Goal: Task Accomplishment & Management: Complete application form

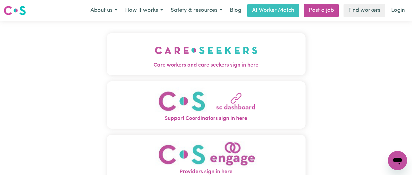
click at [212, 53] on img "Care workers and care seekers sign in here" at bounding box center [206, 50] width 103 height 22
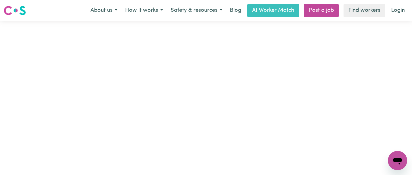
type input "[EMAIL_ADDRESS][DOMAIN_NAME]"
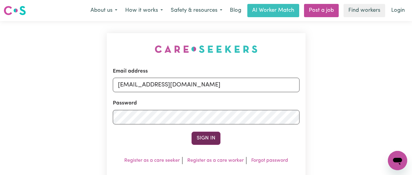
click at [207, 136] on button "Sign In" at bounding box center [205, 138] width 29 height 13
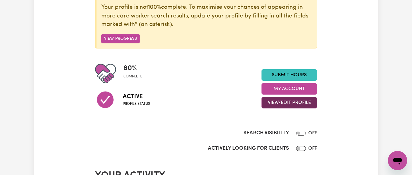
scroll to position [92, 0]
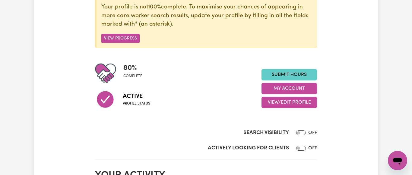
click at [292, 71] on link "Submit Hours" at bounding box center [288, 74] width 55 height 11
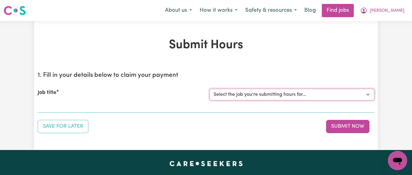
click at [210, 89] on select "Select the job you're submitting hours for... [[PERSON_NAME] NDIS# 430246936] S…" at bounding box center [292, 94] width 165 height 11
select select "7231"
click option "[[PERSON_NAME] NDIS# 430246936] Support Worker wanted for community access ever…" at bounding box center [0, 0] width 0 height 0
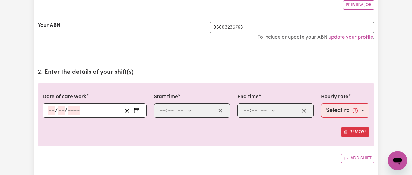
scroll to position [123, 0]
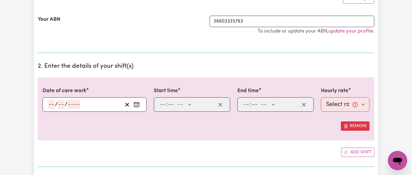
click at [137, 104] on icon "Enter the date of care work" at bounding box center [137, 105] width 6 height 6
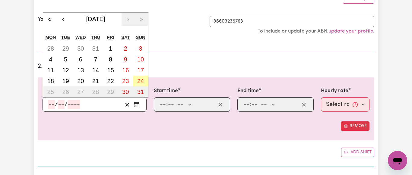
click at [145, 81] on button "24" at bounding box center [140, 81] width 15 height 11
type input "[DATE]"
type input "24"
type input "8"
type input "2025"
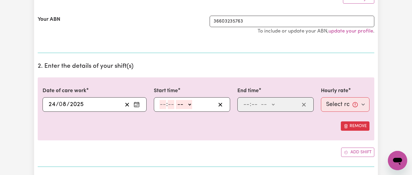
click at [164, 103] on input "number" at bounding box center [163, 104] width 7 height 9
type input "9"
type input "45"
click at [175, 100] on select "-- AM PM" at bounding box center [183, 104] width 16 height 9
select select "am"
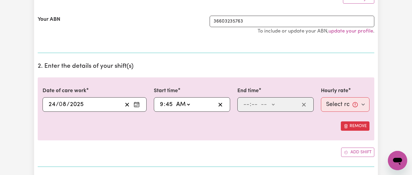
click option "AM" at bounding box center [0, 0] width 0 height 0
type input "09:45"
click at [245, 106] on input "number" at bounding box center [246, 104] width 7 height 9
type input "2"
type input "00"
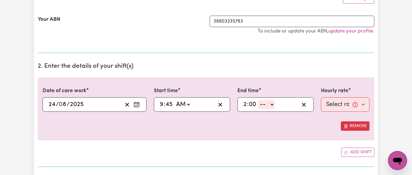
click at [258, 100] on select "-- AM PM" at bounding box center [266, 104] width 16 height 9
select select "pm"
click option "PM" at bounding box center [0, 0] width 0 height 0
type input "14:00"
type input "0"
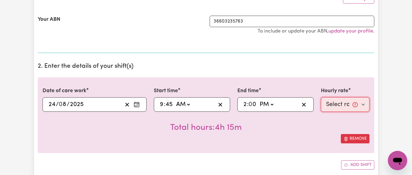
click at [321, 97] on select "Select rate... $64.81 (Weekday) $93.56 ([DATE])" at bounding box center [345, 104] width 49 height 14
select select "93.56-[DATE]"
click option "$93.56 ([DATE])" at bounding box center [0, 0] width 0 height 0
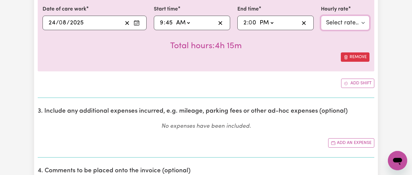
scroll to position [215, 0]
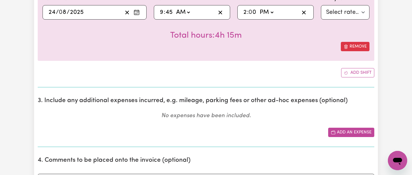
click at [347, 130] on button "Add an expense" at bounding box center [351, 132] width 46 height 9
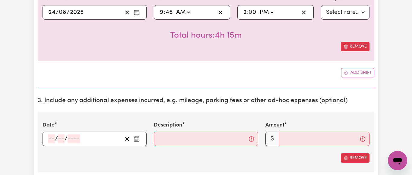
click at [138, 138] on icon "Enter the date of expense" at bounding box center [136, 138] width 5 height 0
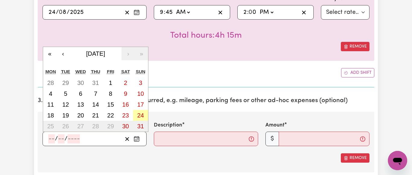
click at [142, 114] on abbr "24" at bounding box center [140, 115] width 7 height 7
type input "[DATE]"
type input "24"
type input "8"
type input "2025"
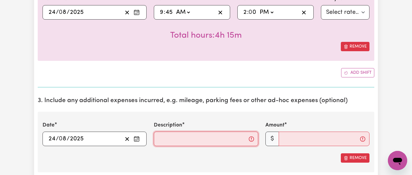
click at [182, 140] on input "Description" at bounding box center [206, 139] width 104 height 14
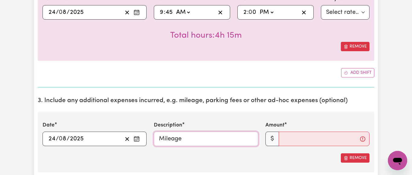
type input "Mileage"
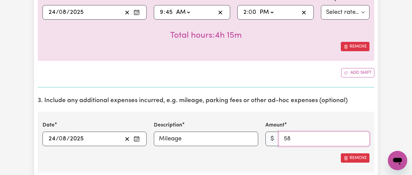
type input "58"
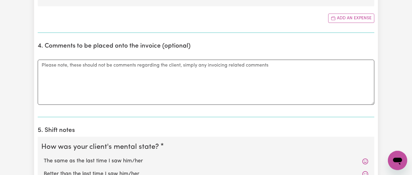
scroll to position [400, 0]
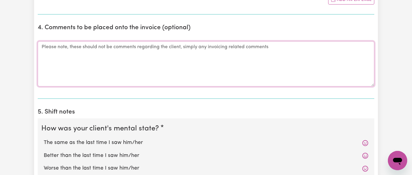
click at [66, 52] on textarea "Comments" at bounding box center [206, 63] width 337 height 45
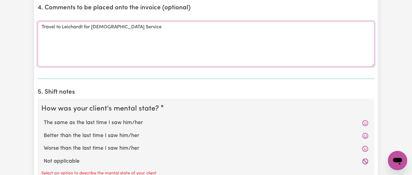
scroll to position [431, 0]
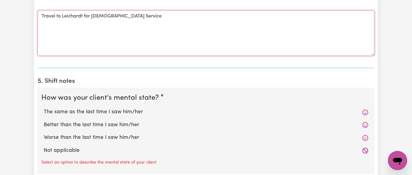
type textarea "Travel to Leichardt for [DEMOGRAPHIC_DATA] Service"
click at [95, 108] on div "The same as the last time I saw him/her" at bounding box center [205, 112] width 329 height 13
click at [92, 113] on label "The same as the last time I saw him/her" at bounding box center [206, 112] width 324 height 8
click at [44, 108] on input "The same as the last time I saw him/her" at bounding box center [43, 108] width 0 height 0
radio input "true"
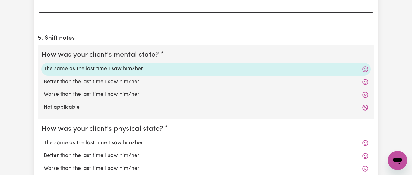
scroll to position [554, 0]
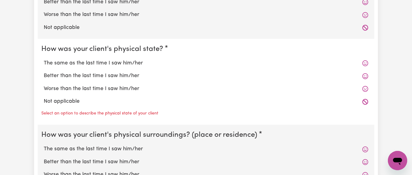
click at [96, 66] on label "The same as the last time I saw him/her" at bounding box center [206, 63] width 324 height 8
click at [44, 59] on input "The same as the last time I saw him/her" at bounding box center [43, 59] width 0 height 0
radio input "true"
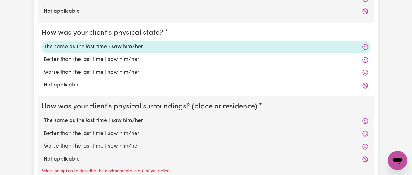
scroll to position [615, 0]
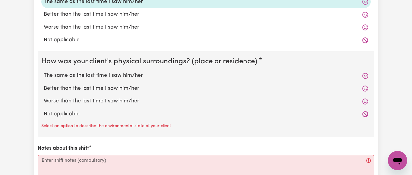
click at [100, 77] on label "The same as the last time I saw him/her" at bounding box center [206, 76] width 324 height 8
click at [44, 72] on input "The same as the last time I saw him/her" at bounding box center [43, 71] width 0 height 0
radio input "true"
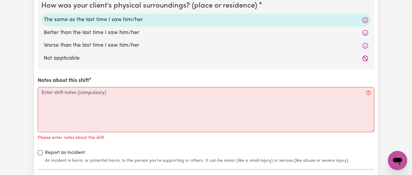
scroll to position [677, 0]
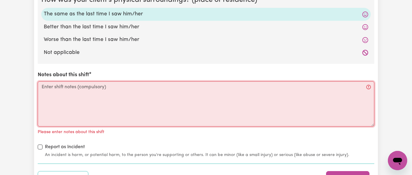
click at [44, 88] on textarea "Notes about this shift" at bounding box center [206, 103] width 337 height 45
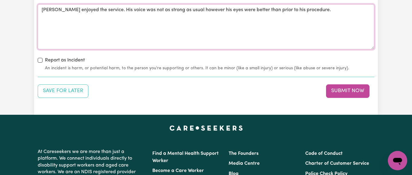
scroll to position [738, 0]
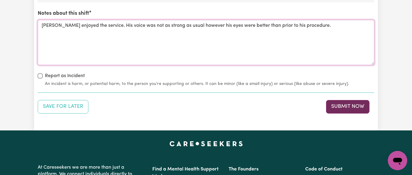
type textarea "[PERSON_NAME] enjoyed the service. His voice was not as strong as usual however…"
click at [343, 107] on button "Submit Now" at bounding box center [347, 106] width 43 height 13
click at [343, 107] on div "Save for Later Submit Now" at bounding box center [206, 106] width 337 height 13
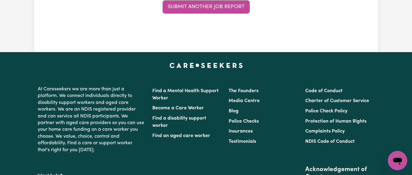
scroll to position [0, 0]
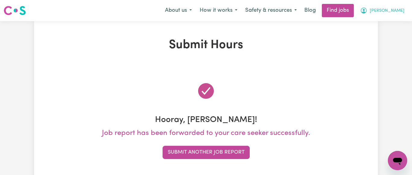
click at [403, 10] on button "[PERSON_NAME]" at bounding box center [382, 10] width 52 height 13
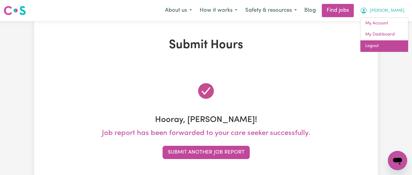
click at [372, 45] on link "Logout" at bounding box center [384, 45] width 48 height 11
